Goal: Information Seeking & Learning: Find specific fact

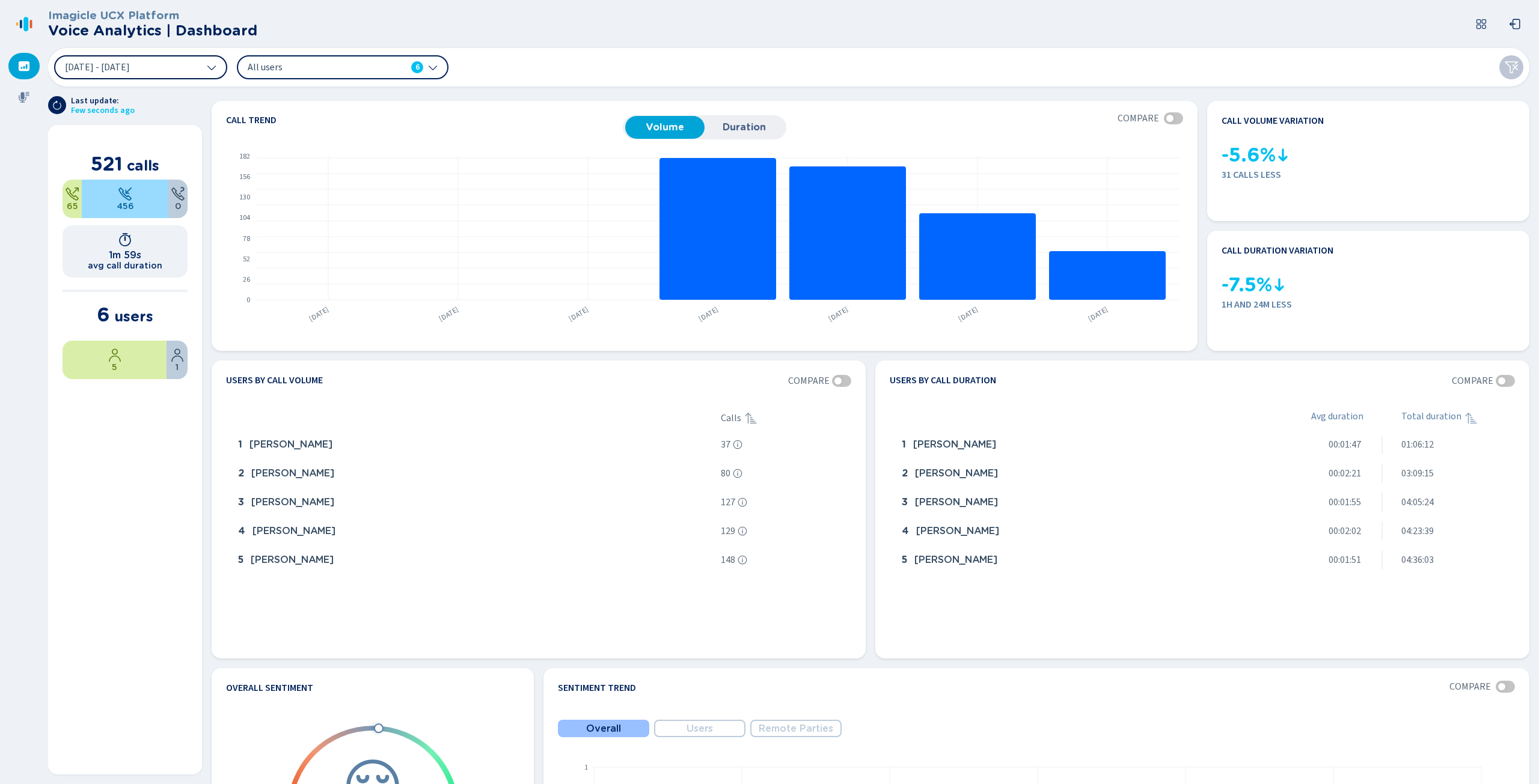
click at [216, 71] on button "[DATE] - [DATE]" at bounding box center [140, 67] width 173 height 24
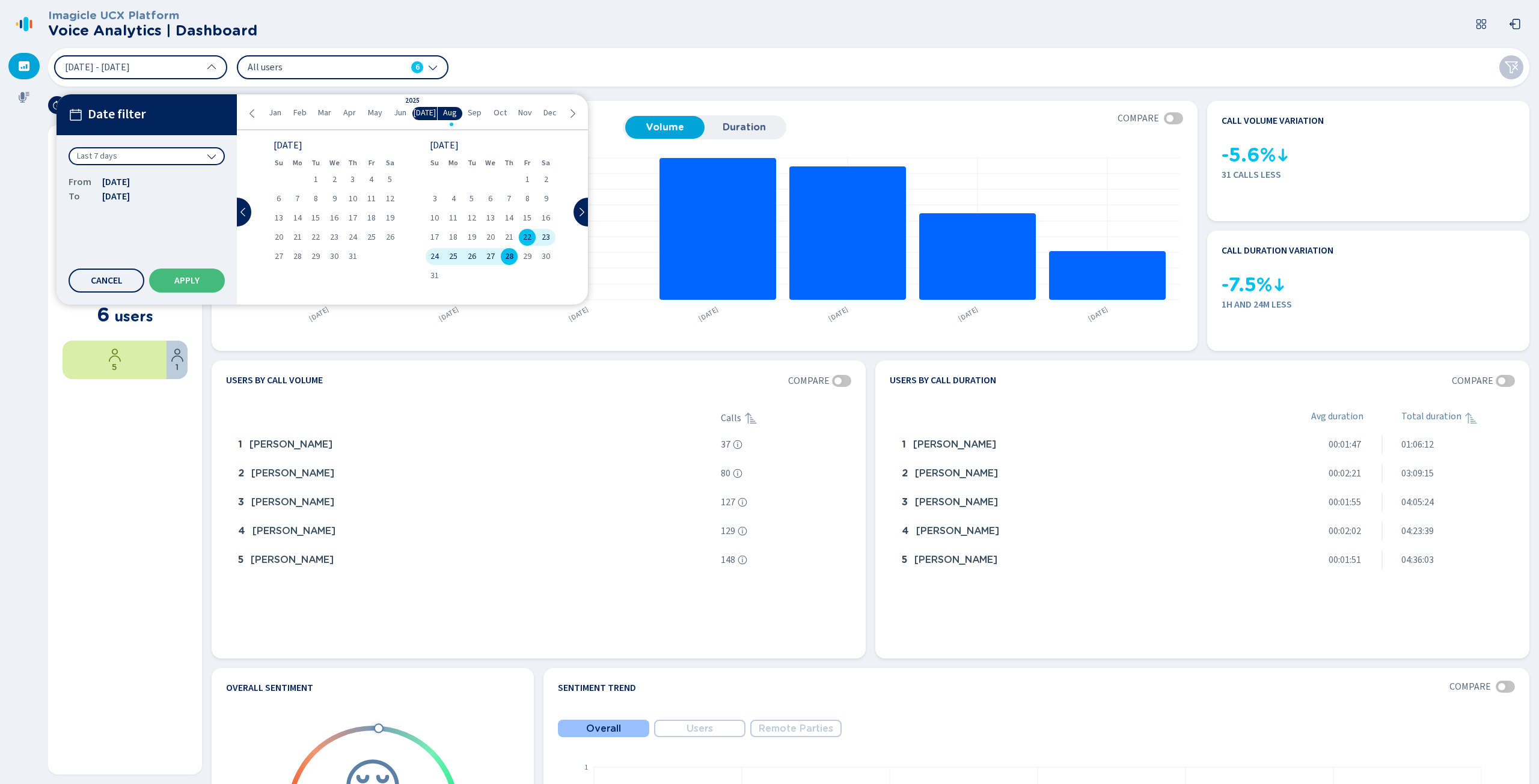
click at [453, 255] on span "25" at bounding box center [453, 257] width 9 height 9
click at [507, 259] on span "28" at bounding box center [509, 257] width 9 height 9
click at [190, 286] on button "Apply" at bounding box center [187, 280] width 76 height 24
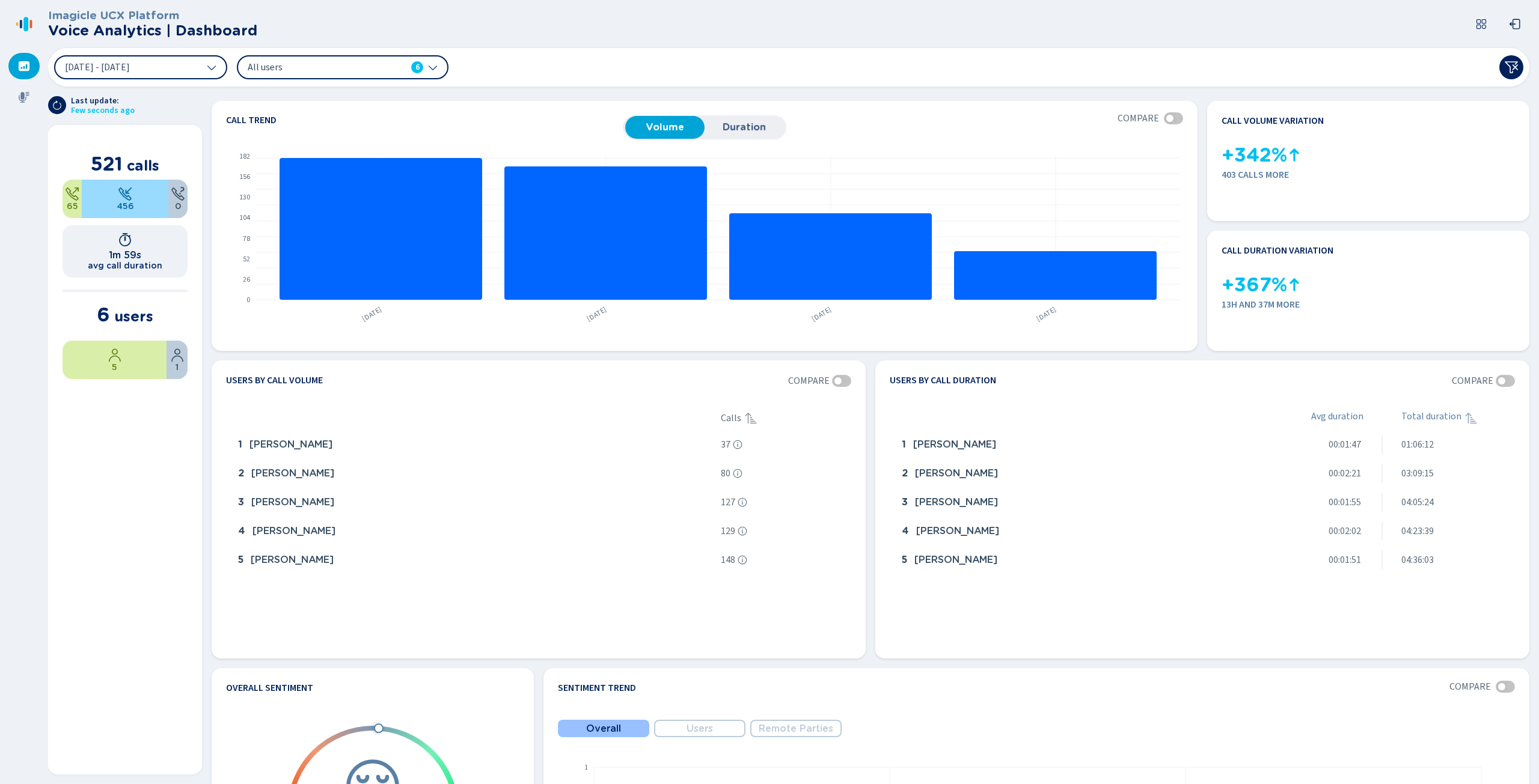
click at [19, 63] on icon at bounding box center [24, 66] width 11 height 10
click at [25, 92] on icon at bounding box center [24, 97] width 11 height 11
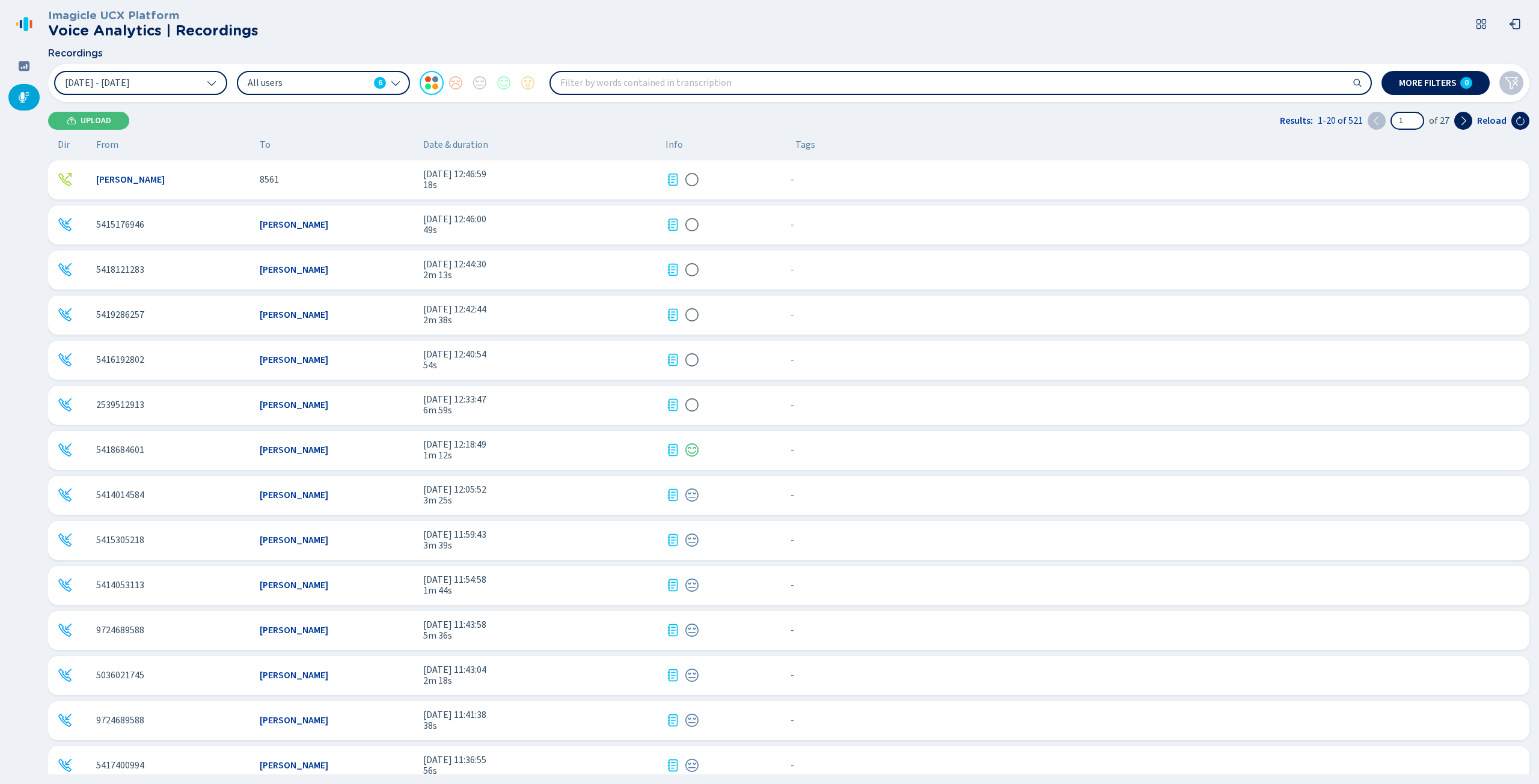
click at [618, 85] on input "search" at bounding box center [960, 82] width 820 height 22
click at [619, 87] on input "Right Way" at bounding box center [960, 82] width 820 height 22
type input "R"
click at [616, 88] on input "541" at bounding box center [960, 82] width 820 height 22
type input "5419260504"
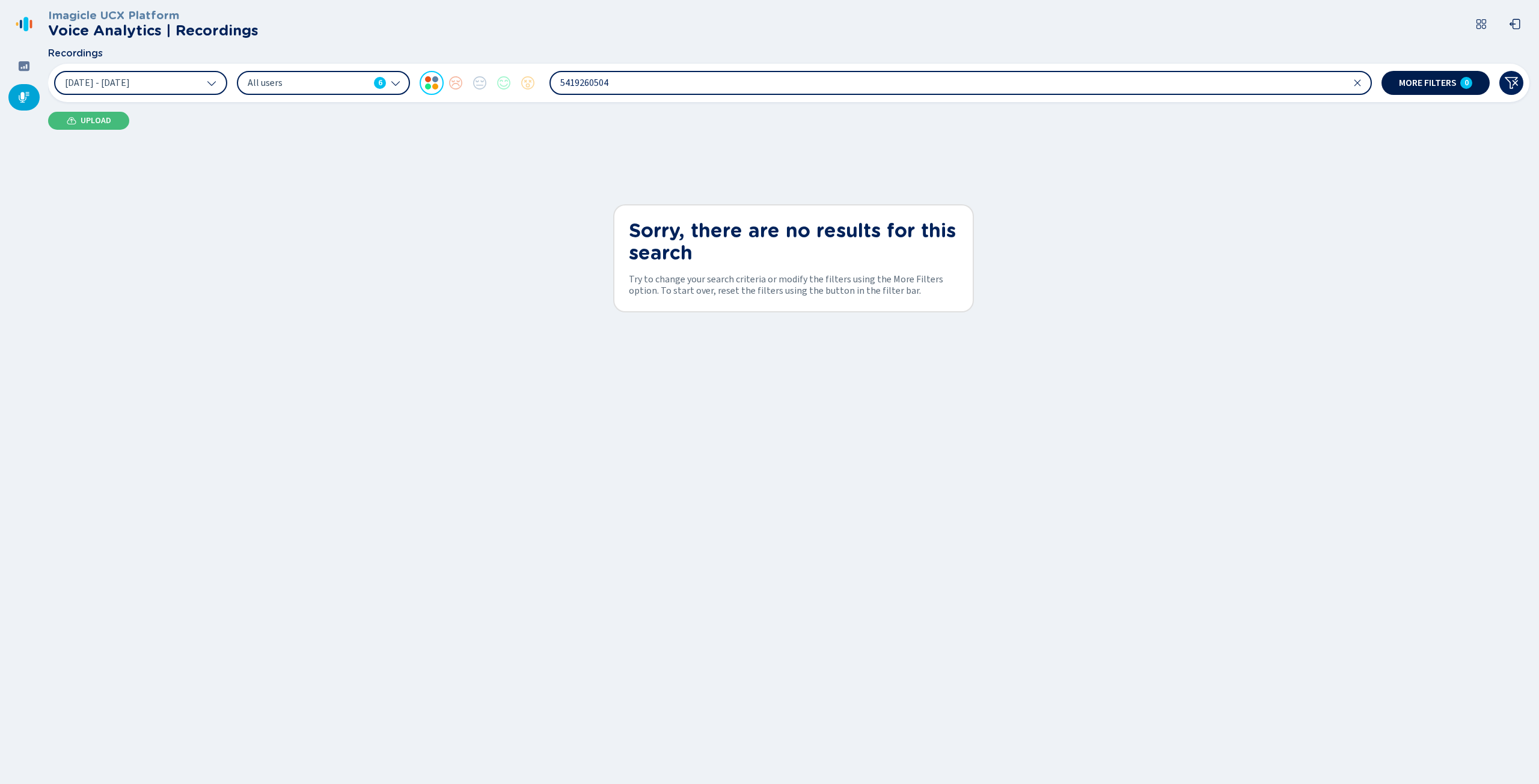
click at [1427, 80] on span "More filters" at bounding box center [1427, 83] width 58 height 10
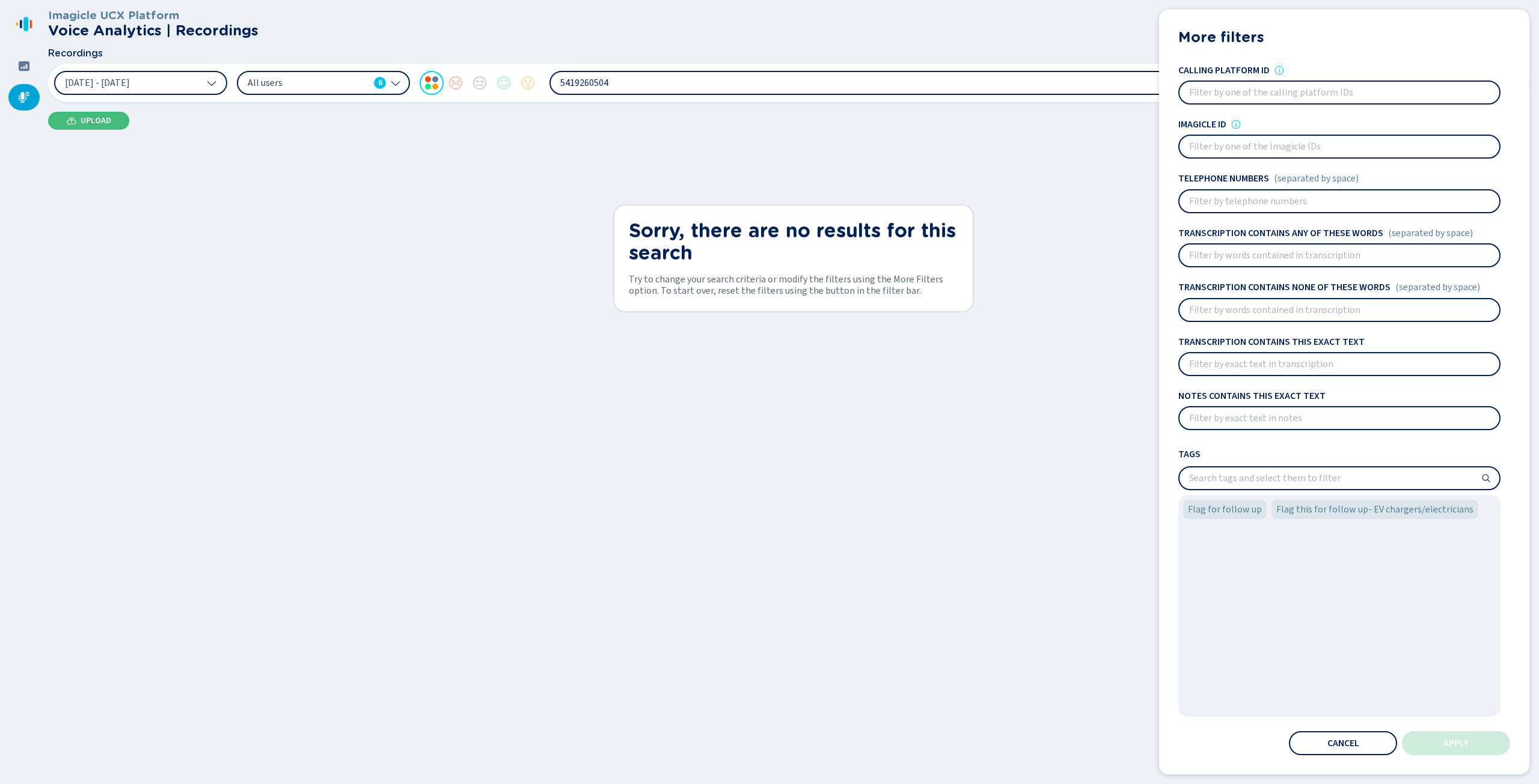
click at [1291, 205] on input at bounding box center [1339, 201] width 320 height 22
type input "[PHONE_NUMBER]"
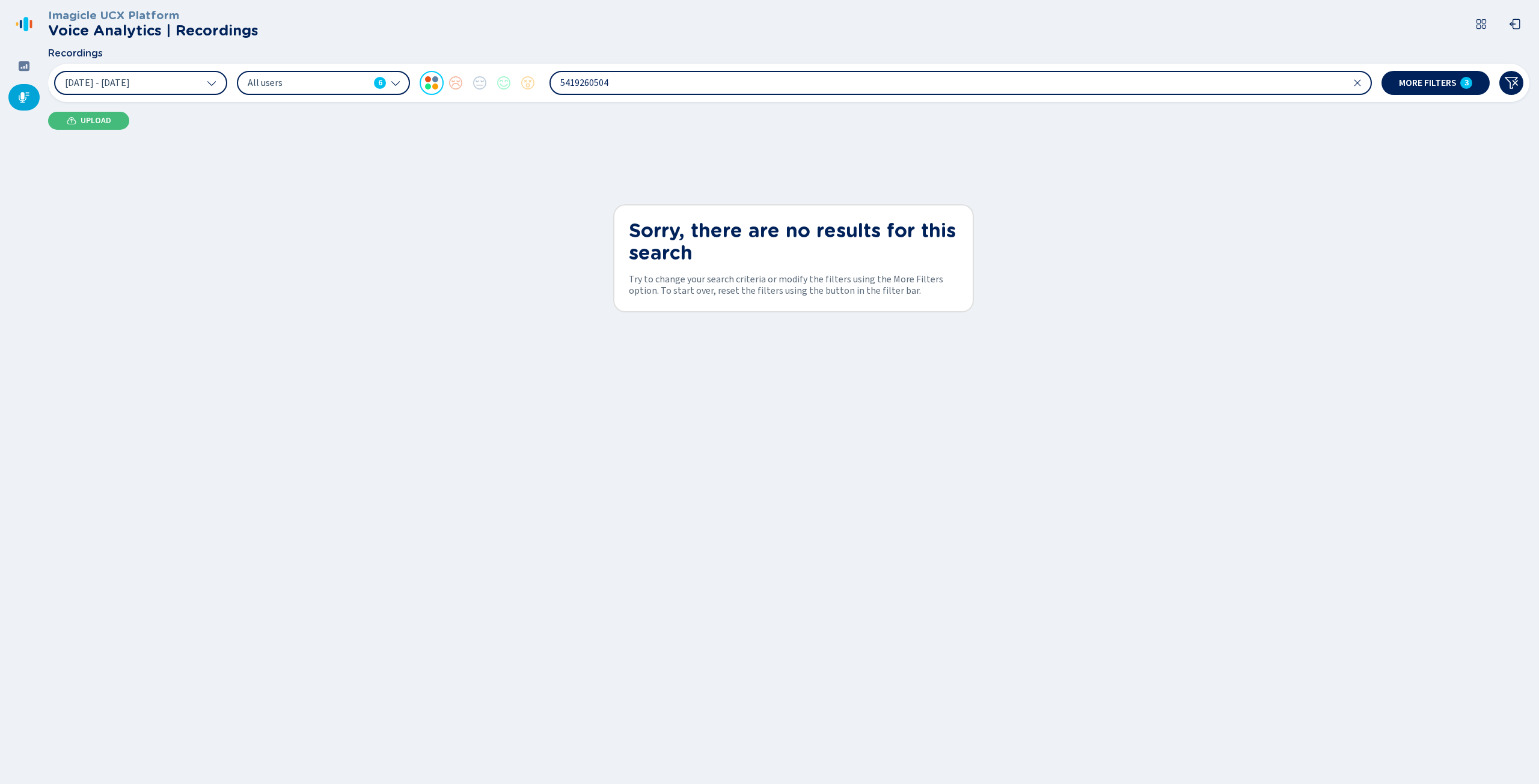
drag, startPoint x: 631, startPoint y: 86, endPoint x: 557, endPoint y: 94, distance: 74.4
click at [557, 94] on div "5419260504" at bounding box center [960, 82] width 822 height 24
click at [661, 85] on input "search" at bounding box center [960, 82] width 820 height 22
type input "Ben"
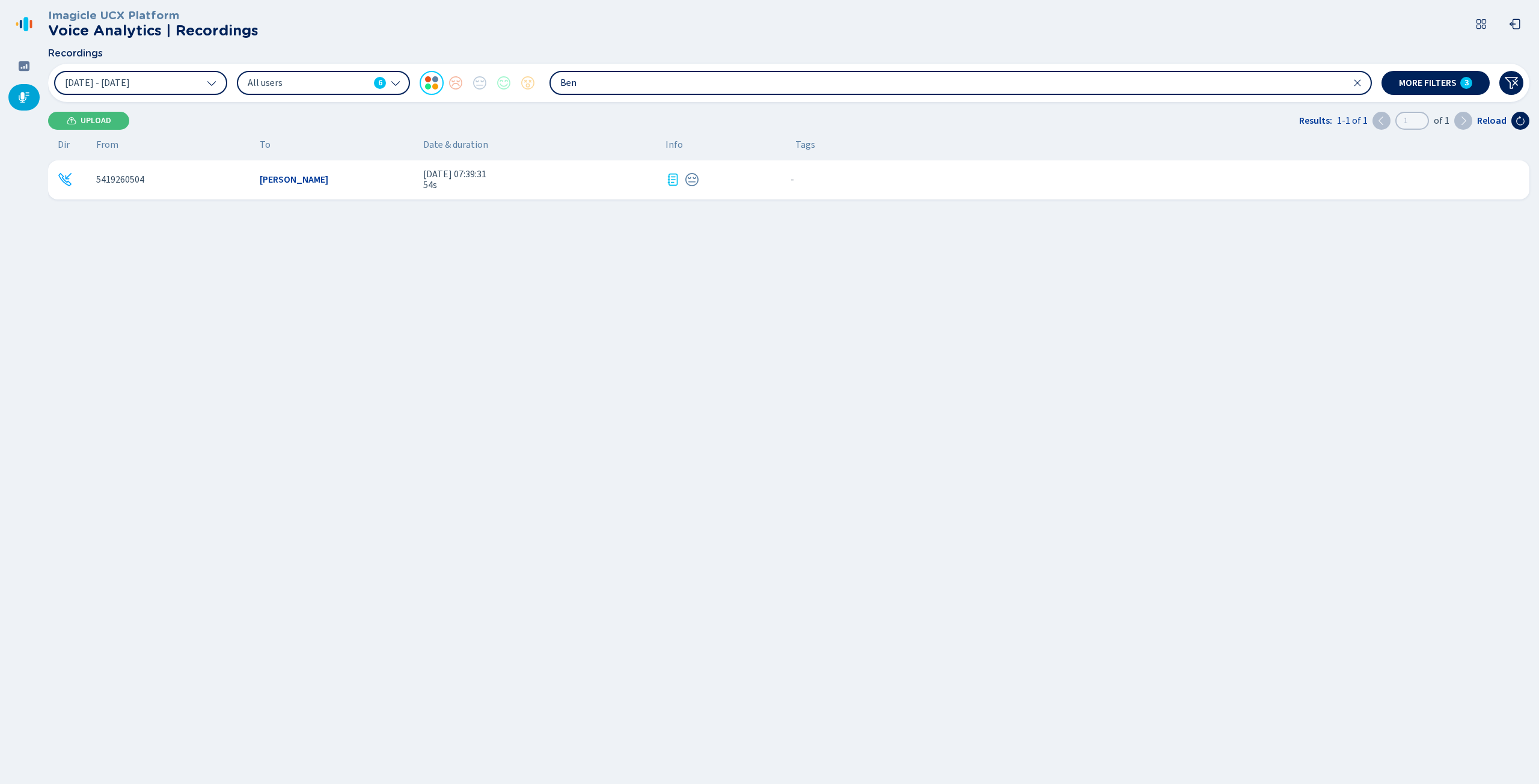
click at [284, 182] on span "[PERSON_NAME]" at bounding box center [294, 179] width 69 height 11
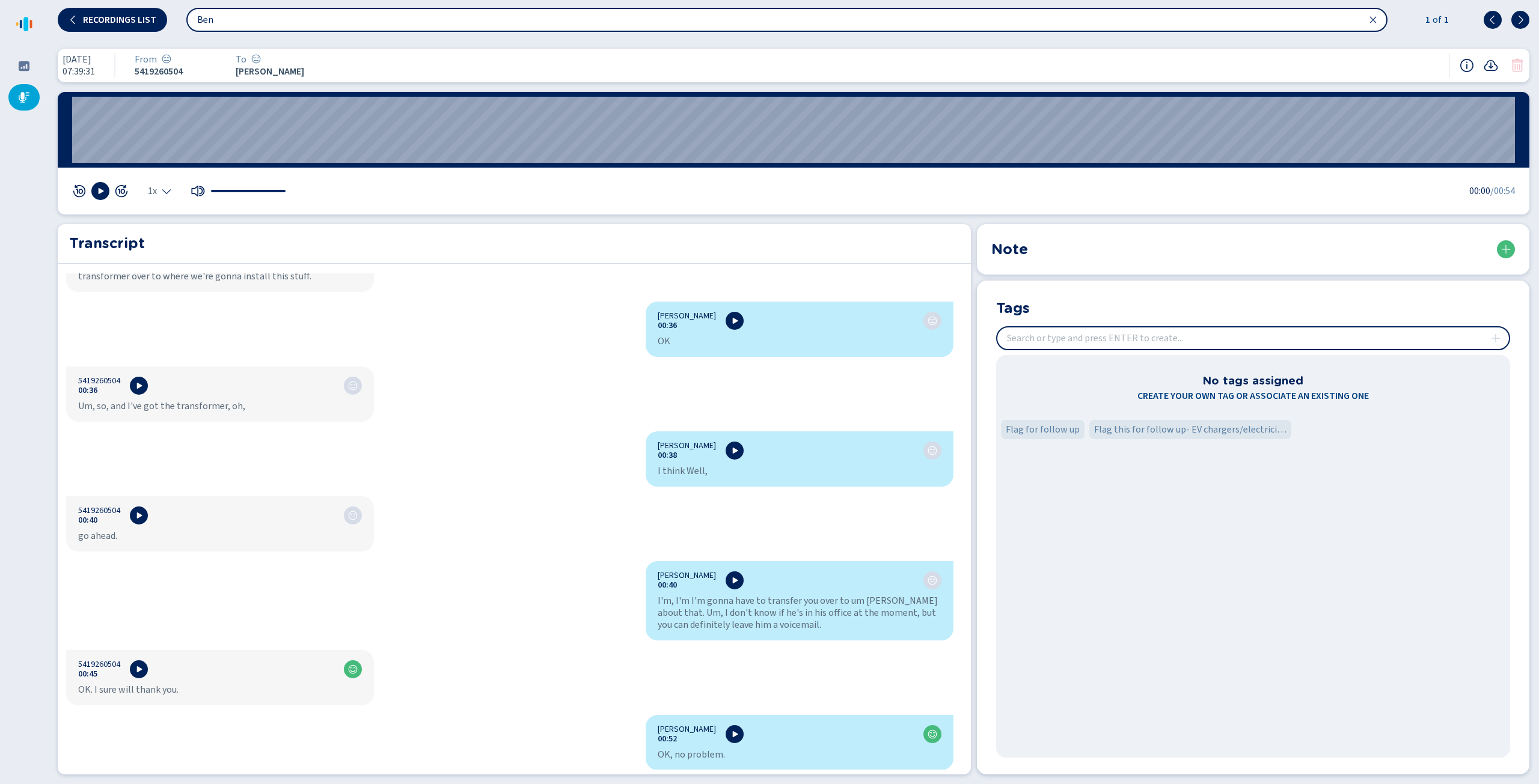
scroll to position [3, 0]
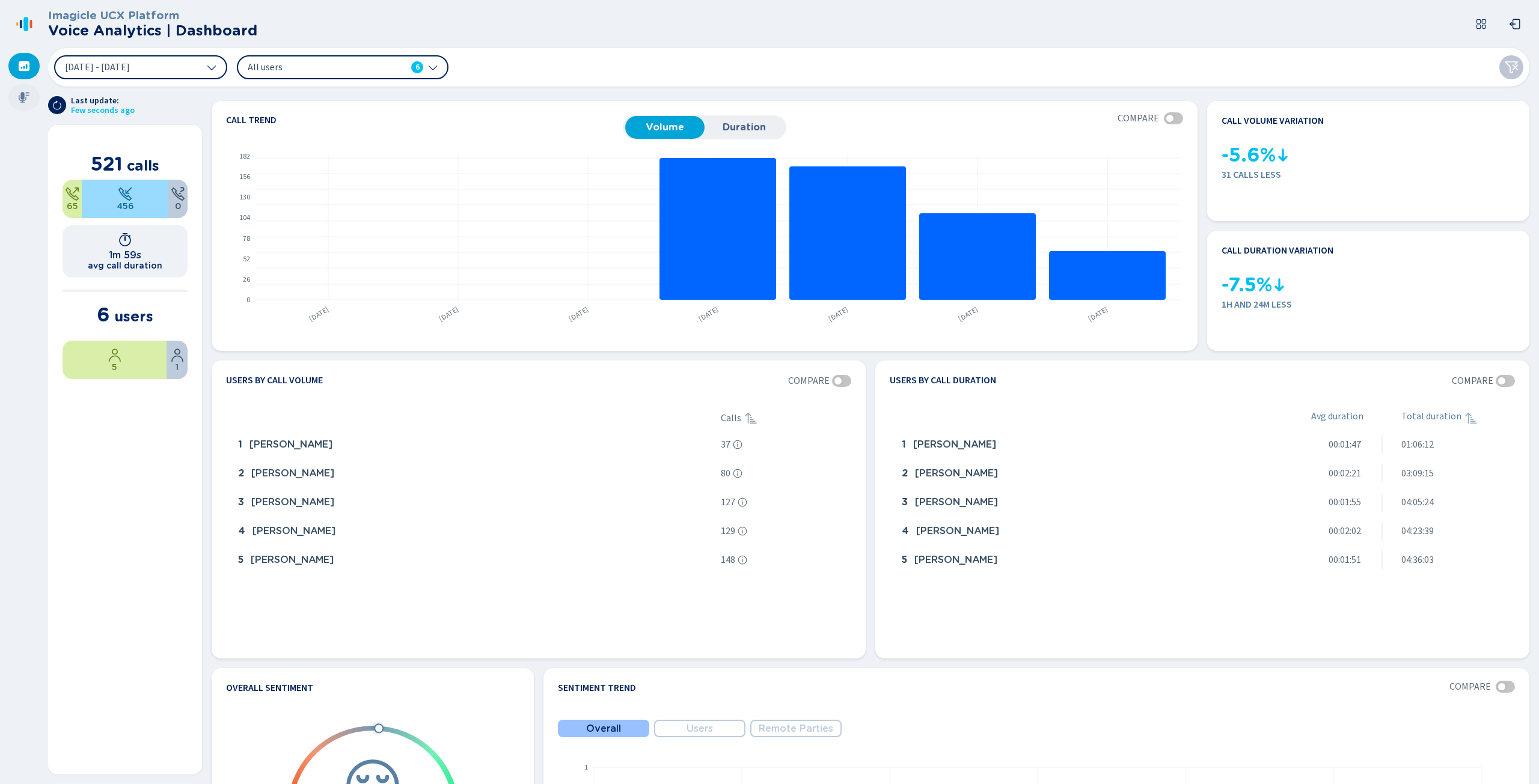
click at [22, 95] on icon at bounding box center [24, 97] width 11 height 11
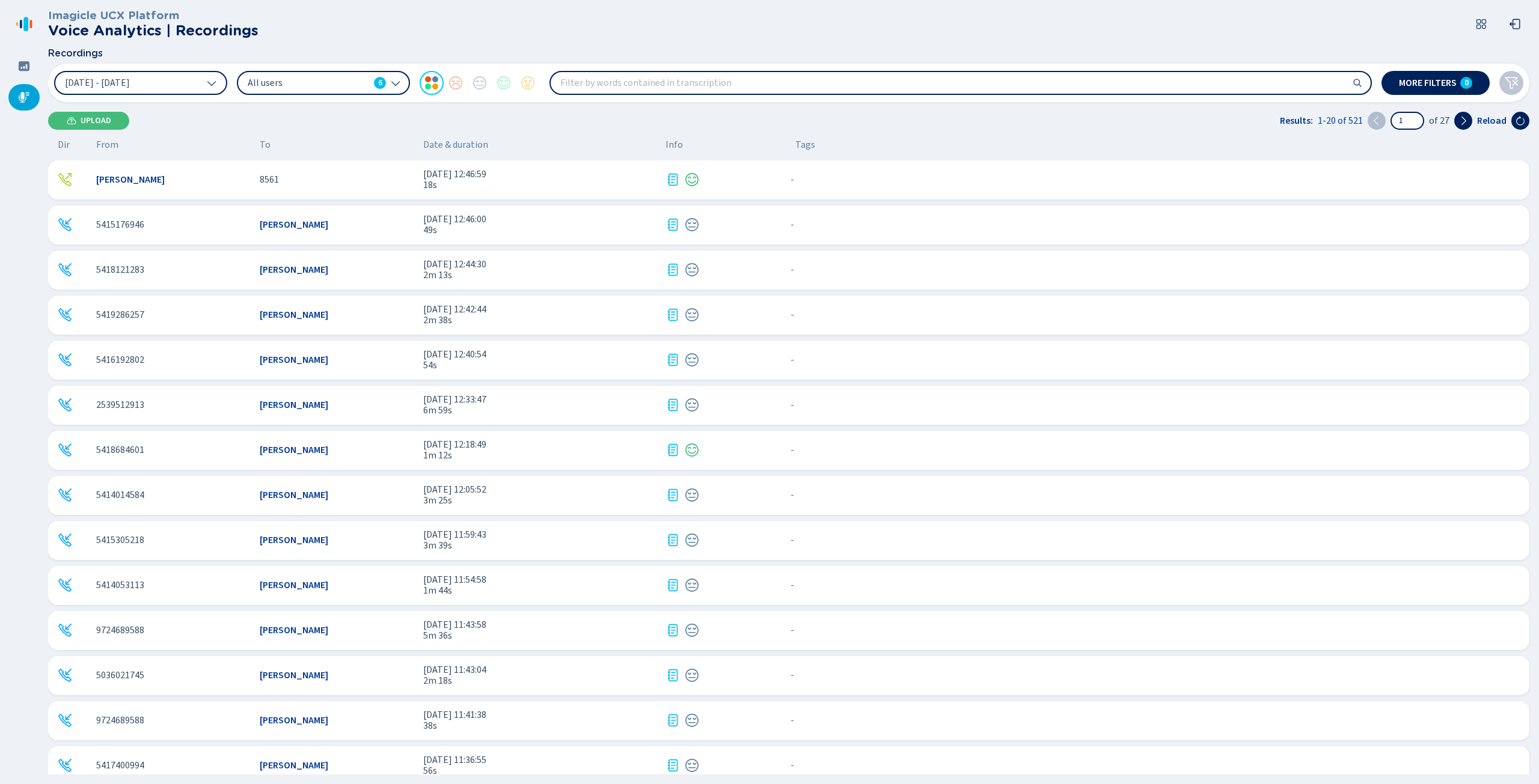
click at [649, 89] on input "search" at bounding box center [960, 82] width 820 height 22
type input "Ben"
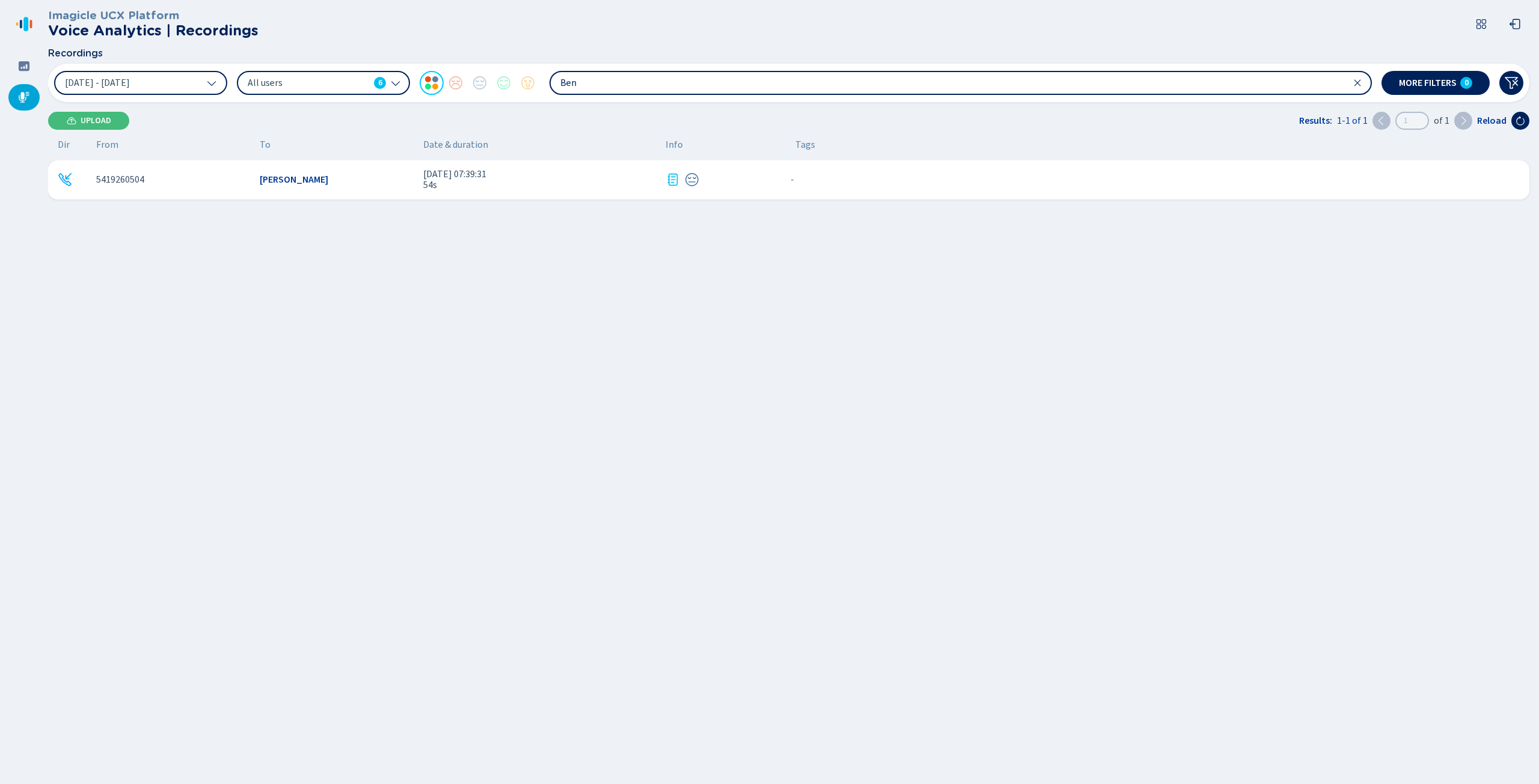
click at [316, 172] on div "5419260504 Sigrid Damen 28 Aug 2025 - 07:39:31 54s - {{hiddenTagsCount}} more" at bounding box center [789, 180] width 1481 height 39
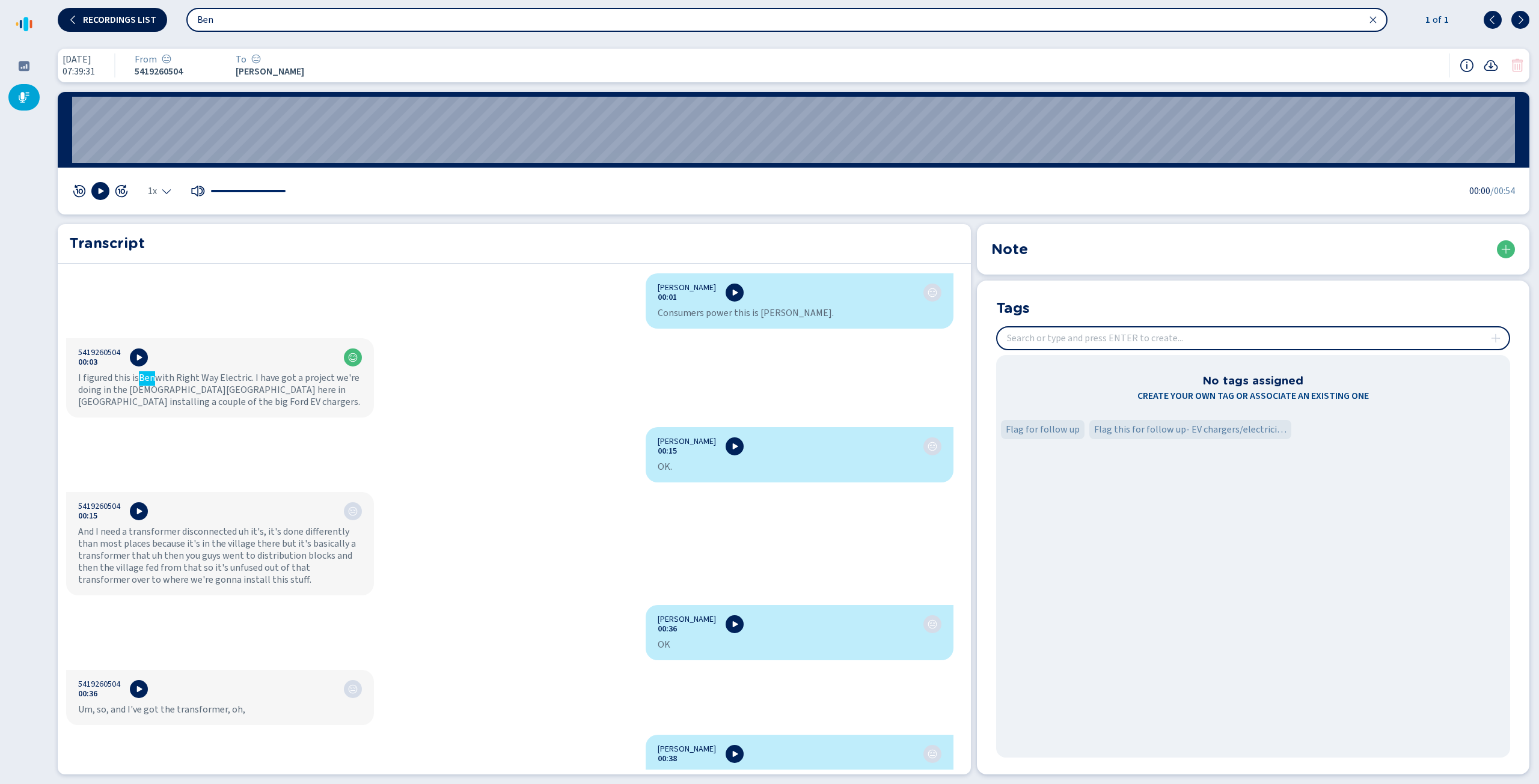
click at [79, 21] on button "Recordings list" at bounding box center [112, 20] width 109 height 24
